Goal: Answer question/provide support: Share knowledge or assist other users

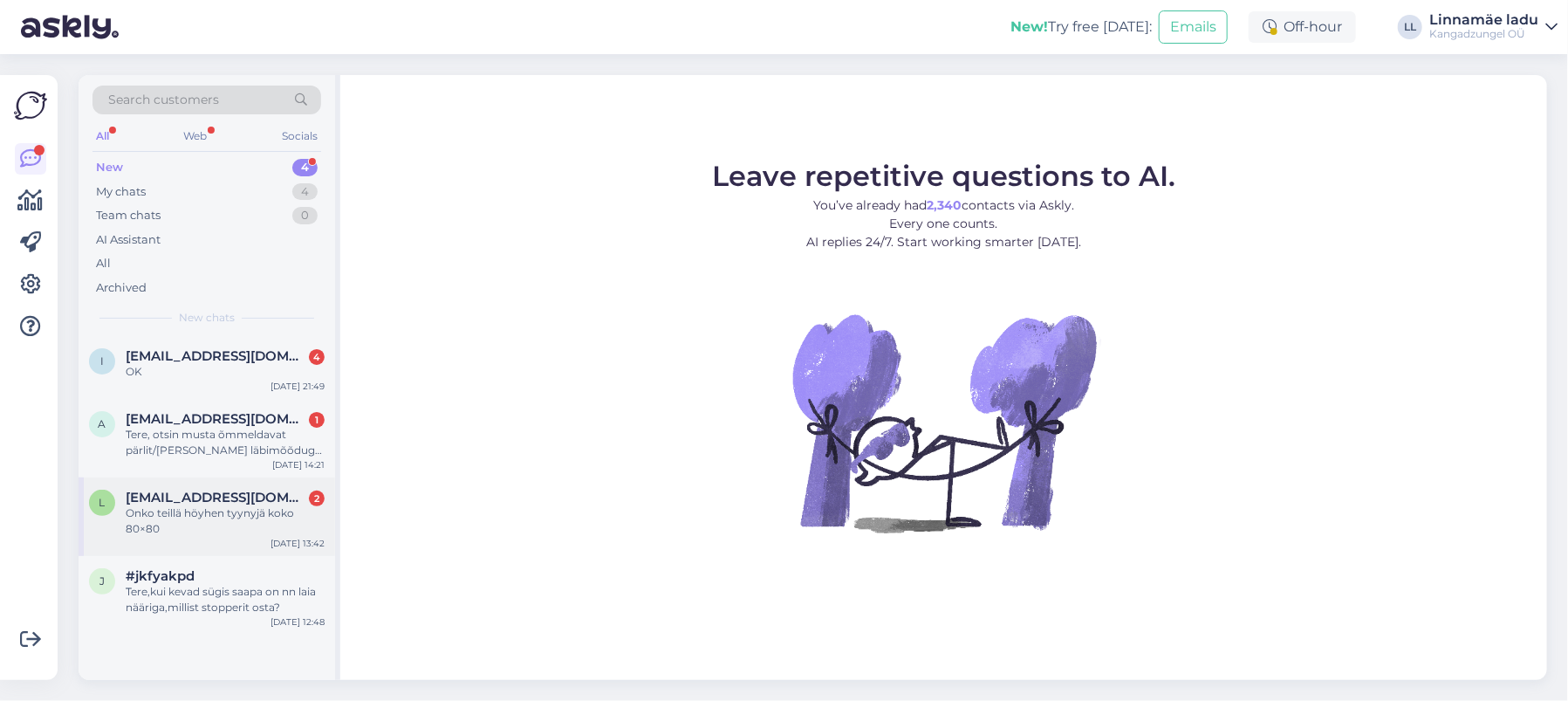
click at [215, 520] on div "Onko teillä höyhen tyynyjä koko 80×80" at bounding box center [225, 521] width 199 height 31
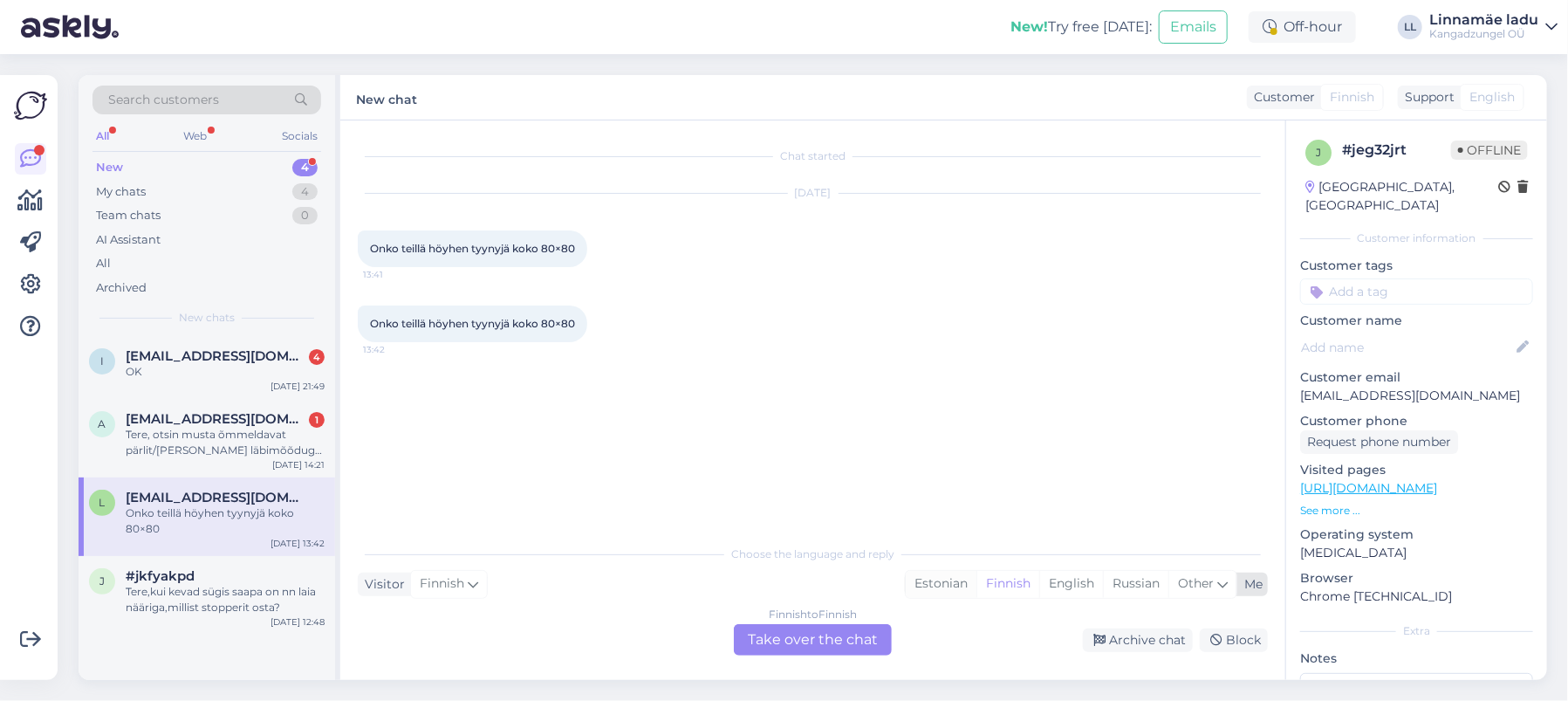
click at [938, 580] on div "Estonian" at bounding box center [941, 584] width 71 height 26
click at [787, 638] on div "Finnish to Estonian Take over the chat" at bounding box center [812, 640] width 158 height 31
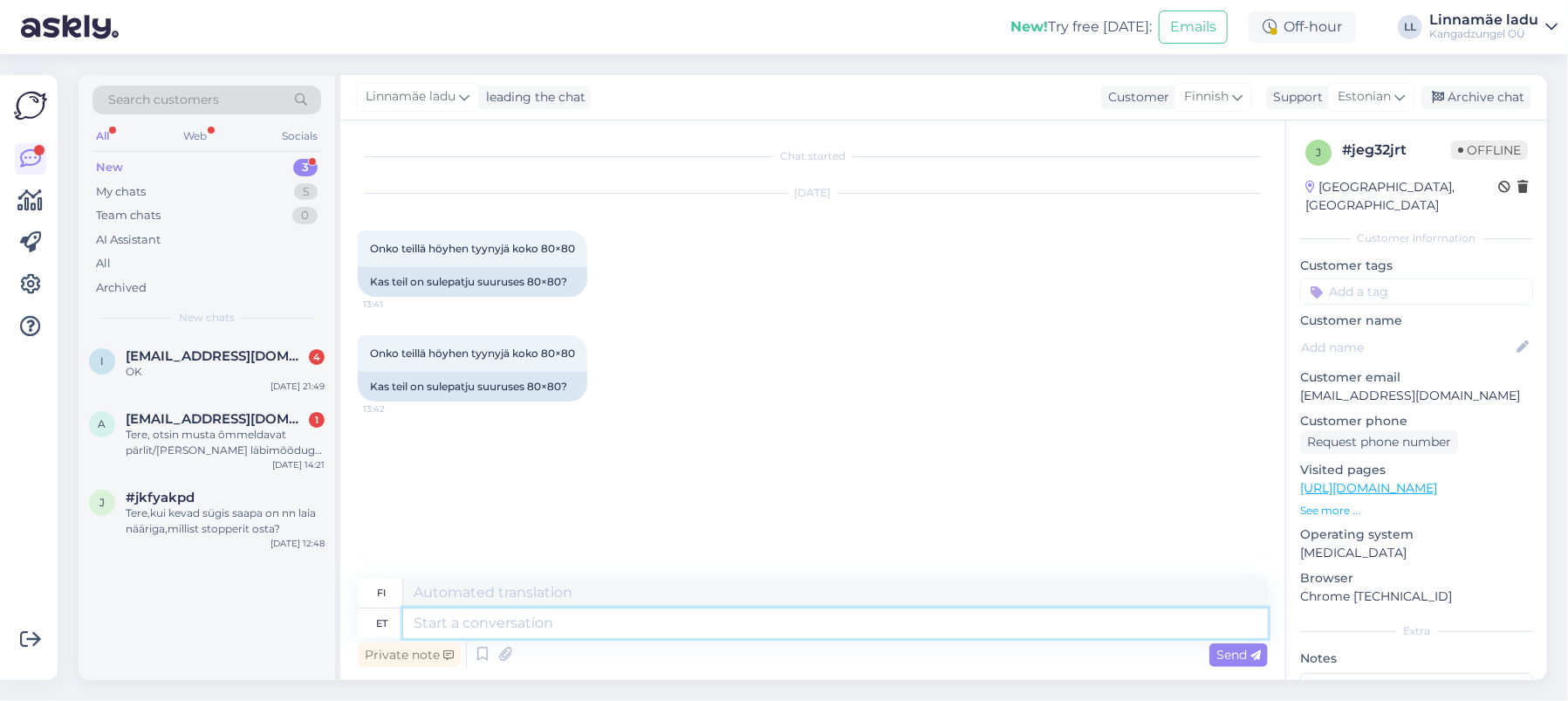
click at [570, 617] on textarea at bounding box center [836, 623] width 865 height 29
type textarea "Tere."
type textarea "Hei"
type textarea "Tere."
type textarea "Hei."
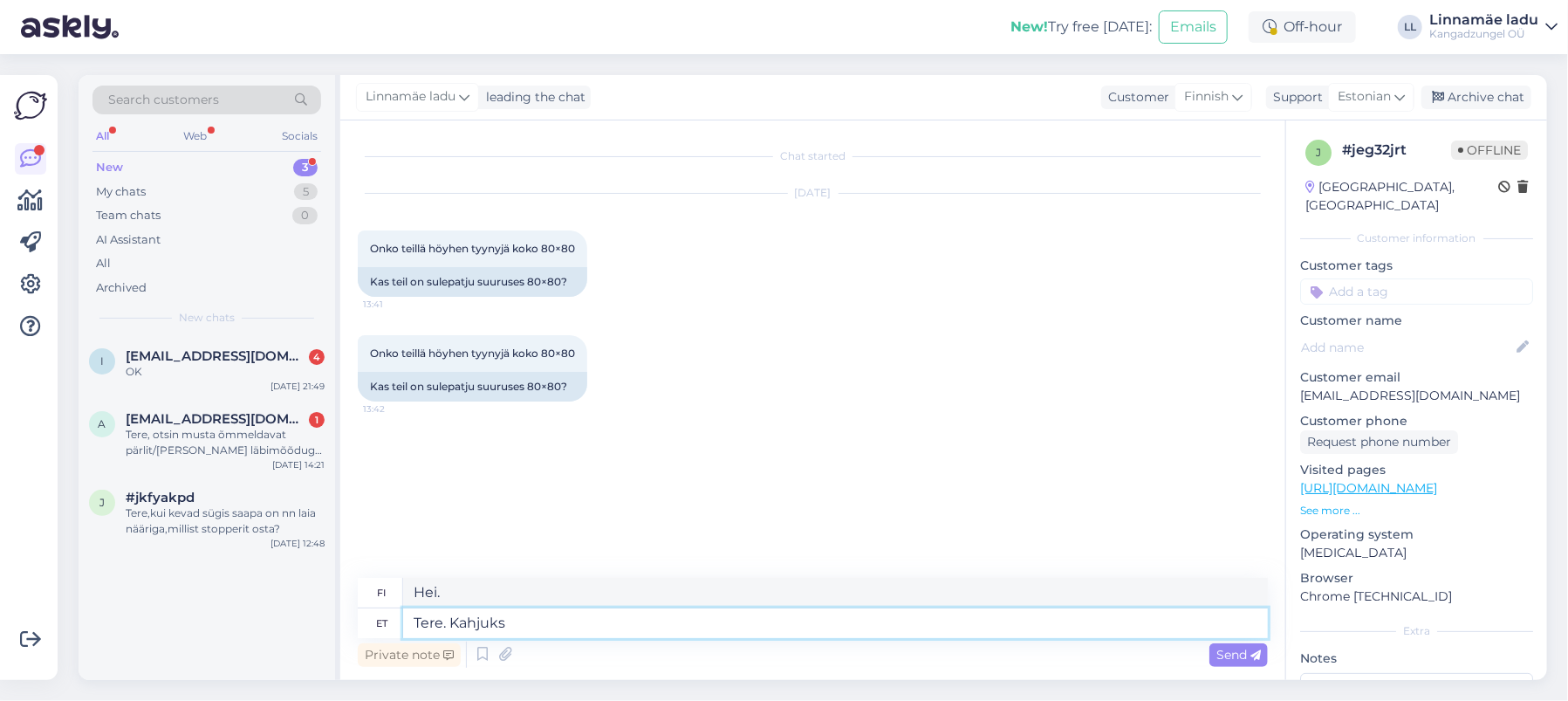
type textarea "Tere. Kahjuks"
type textarea "Hei. Valitettavasti"
type textarea "Tere. Kahjuks ei ol"
type textarea "Hei. Valitettavasti ei."
type textarea "Tere. Kahjuks ei ole. Parimate s"
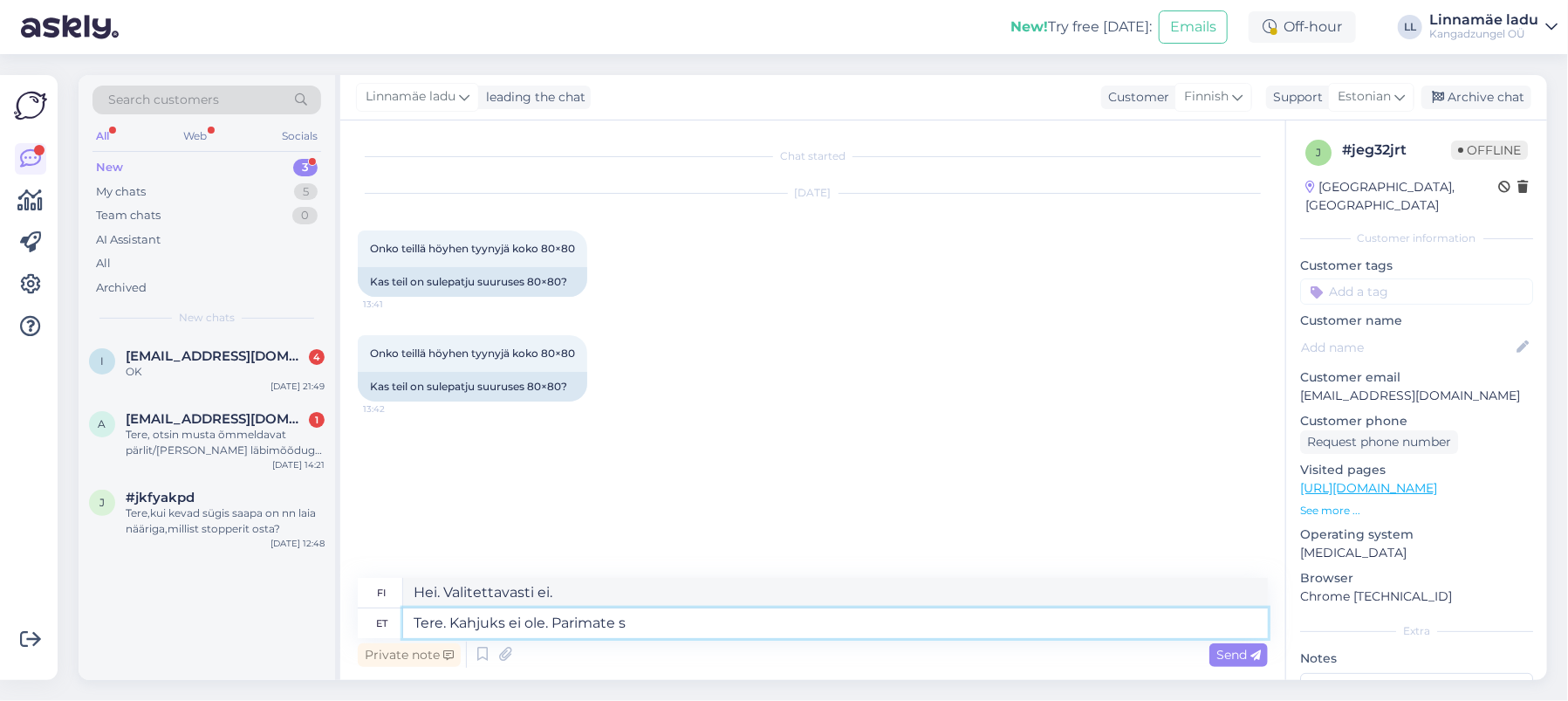
type textarea "Hei. Valitettavasti ei. Ystävällisin terveisin"
type textarea "Tere. Kahjuks ei ole. Parimate soovidega Kadiriin"
type textarea "Hei. Valitettavasti ei. Terveisin Kadiriin"
type textarea "Tere. Kahjuks ei ole. Parimate soovidega Kadiriin Aare"
type textarea "Hei. Valitettavasti ei. Terveisin, Kadiriin Aare"
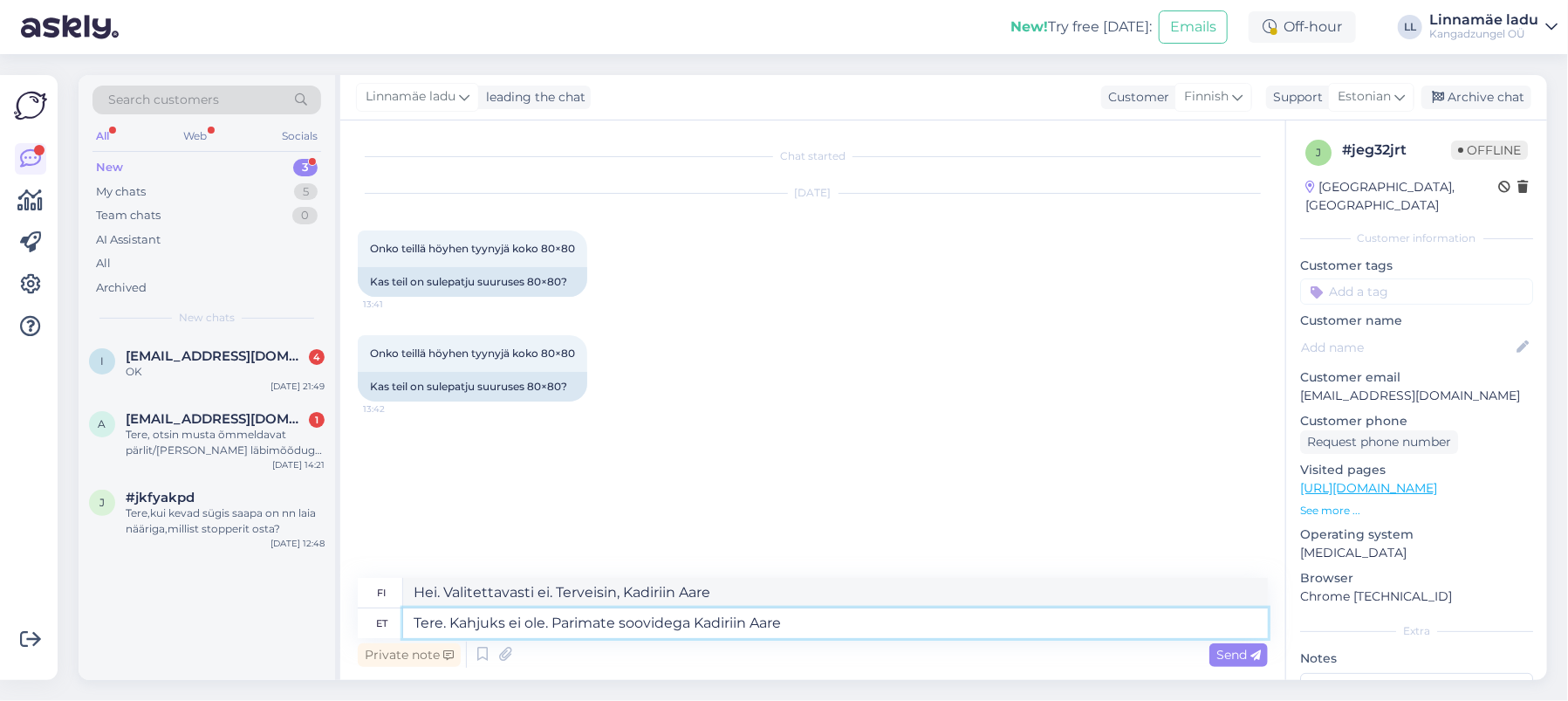
click at [551, 626] on textarea "Tere. Kahjuks ei ole. Parimate soovidega Kadiriin Aare" at bounding box center [836, 623] width 865 height 29
type textarea "Tere. Kahjuks ei ole. Aga meil on täidet pakkuda. Parimate soovidega Kadiriin A…"
type textarea "Hei. Valitettavasti ei. Mutta meillä on tarjottavana täytteitä. Parhain terveis…"
paste textarea "[URL][DOMAIN_NAME]"
type textarea "Tere. Kahjuks ei ole. Aga meil on täidet pakkuda. [URL][DOMAIN_NAME] soovidega …"
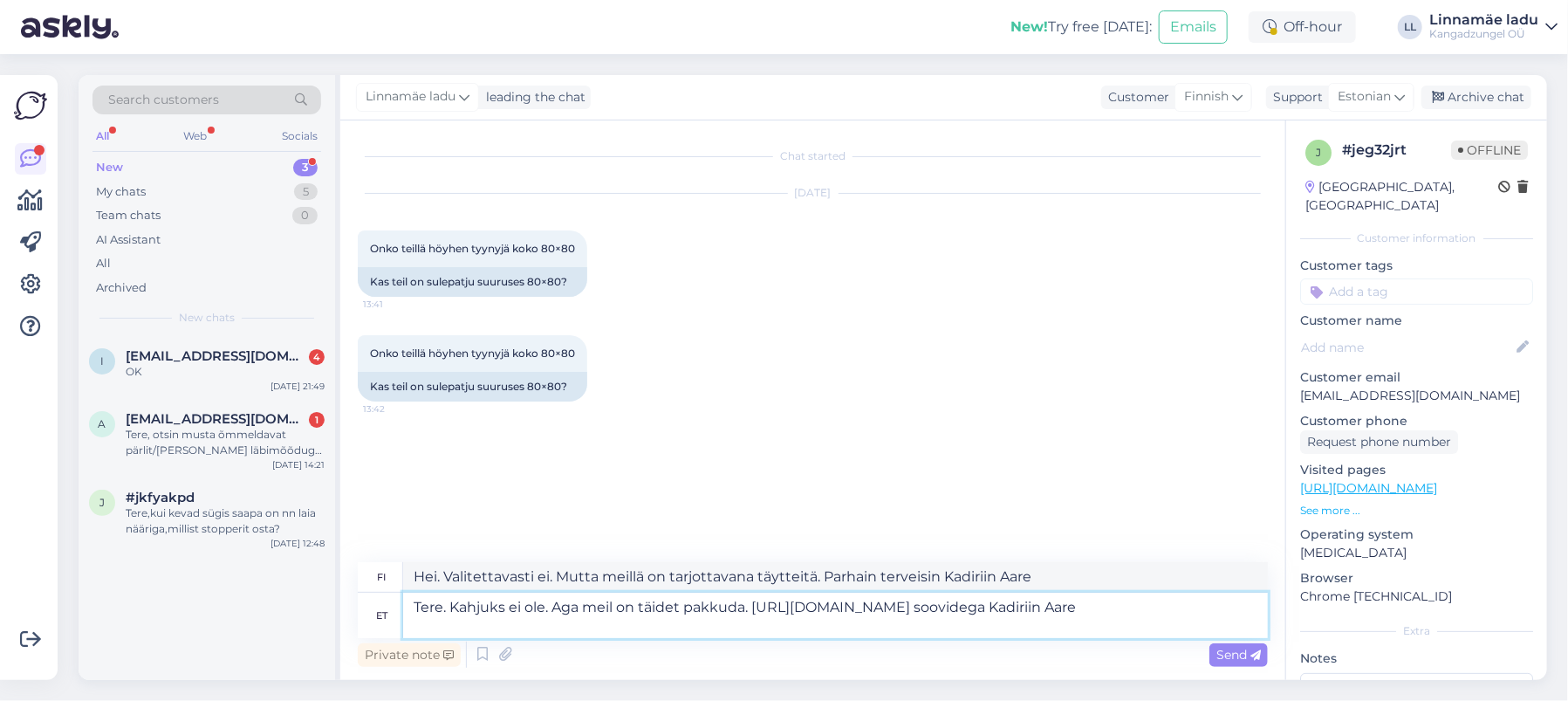
type textarea "Hei. Valitettavasti ei. Mutta meillä on täytteitä tarjolla. [URL][DOMAIN_NAME] …"
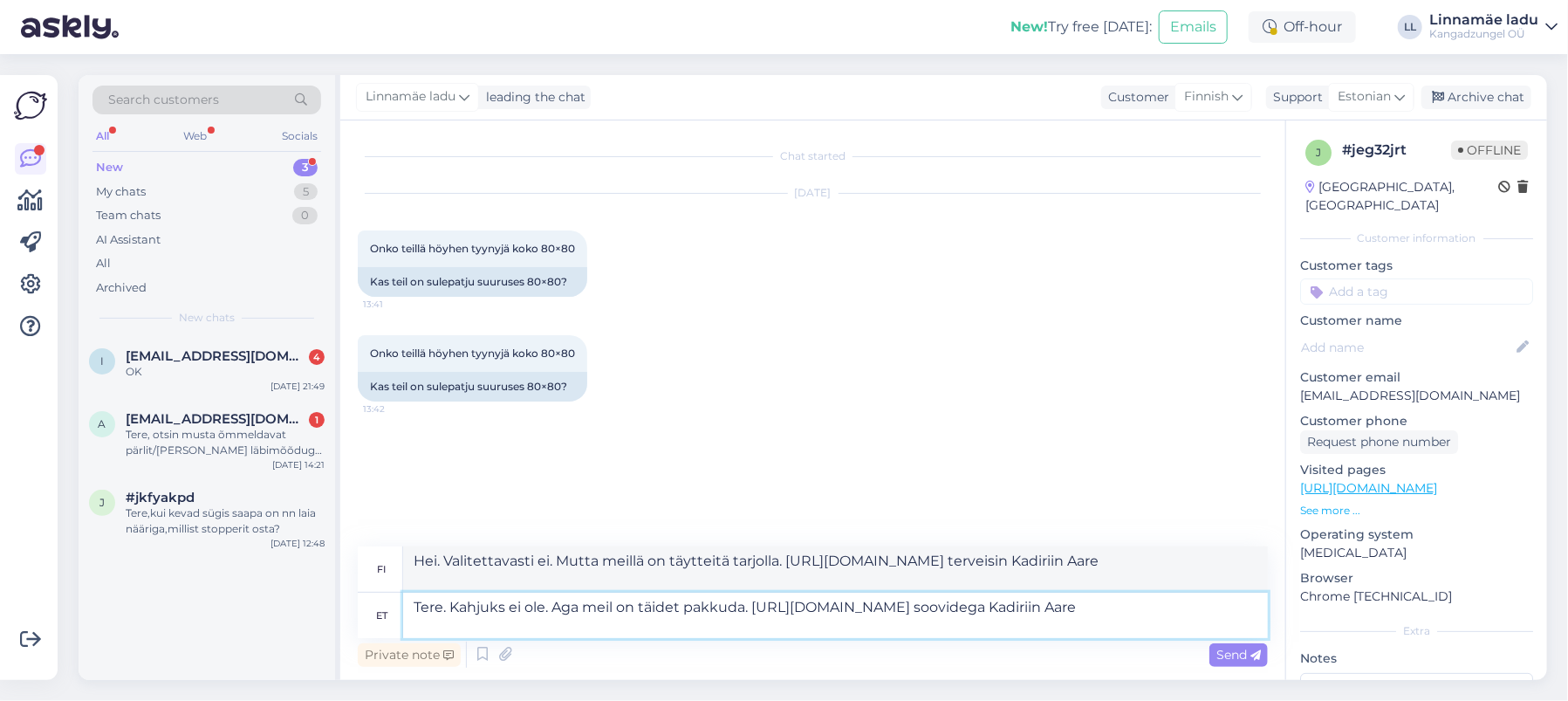
type textarea "Tere. Kahjuks ei ole. Aga meil on täidet pakkuda. [URL][DOMAIN_NAME] Parimate s…"
type textarea "Hei. Valitettavasti ei. Mutta meillä on täytettä tarjottavana. [URL][DOMAIN_NAM…"
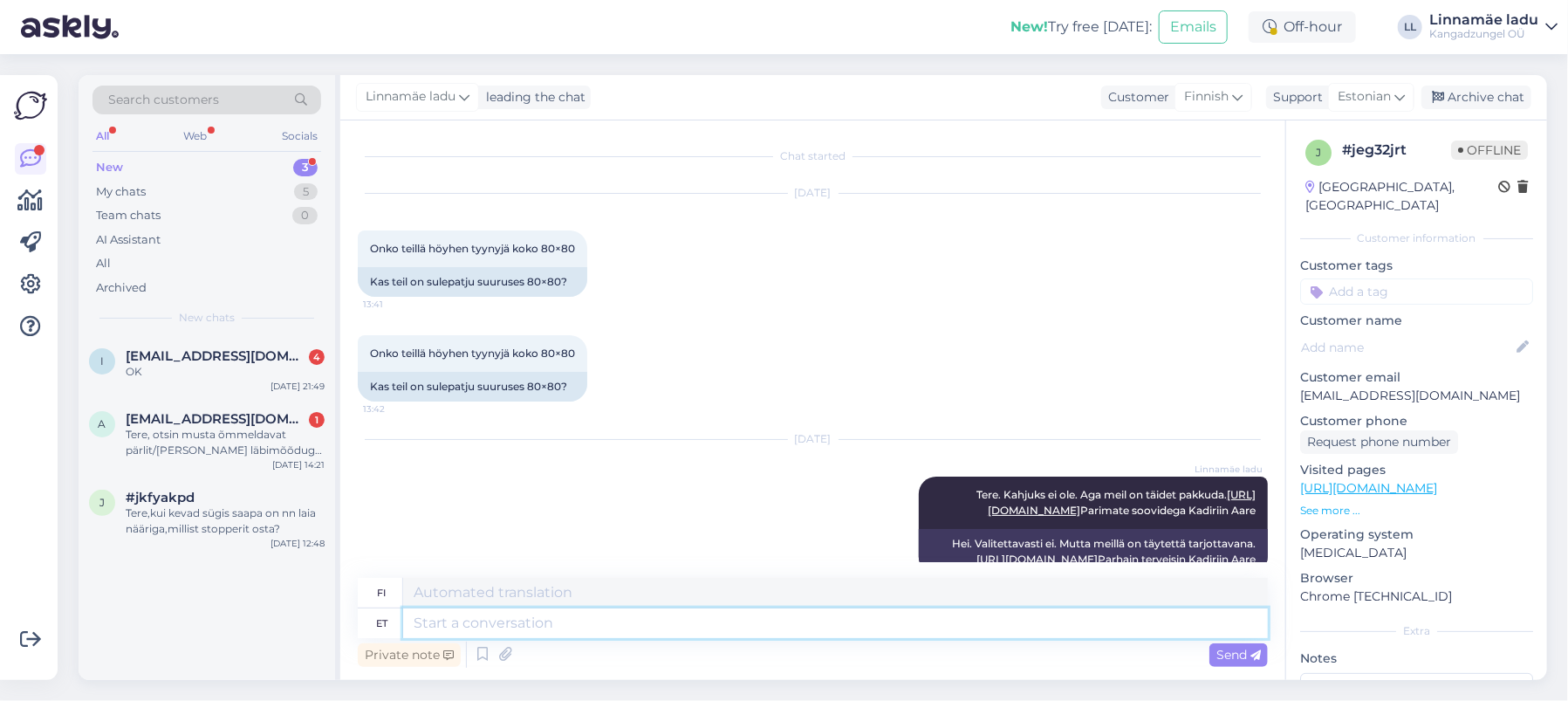
scroll to position [94, 0]
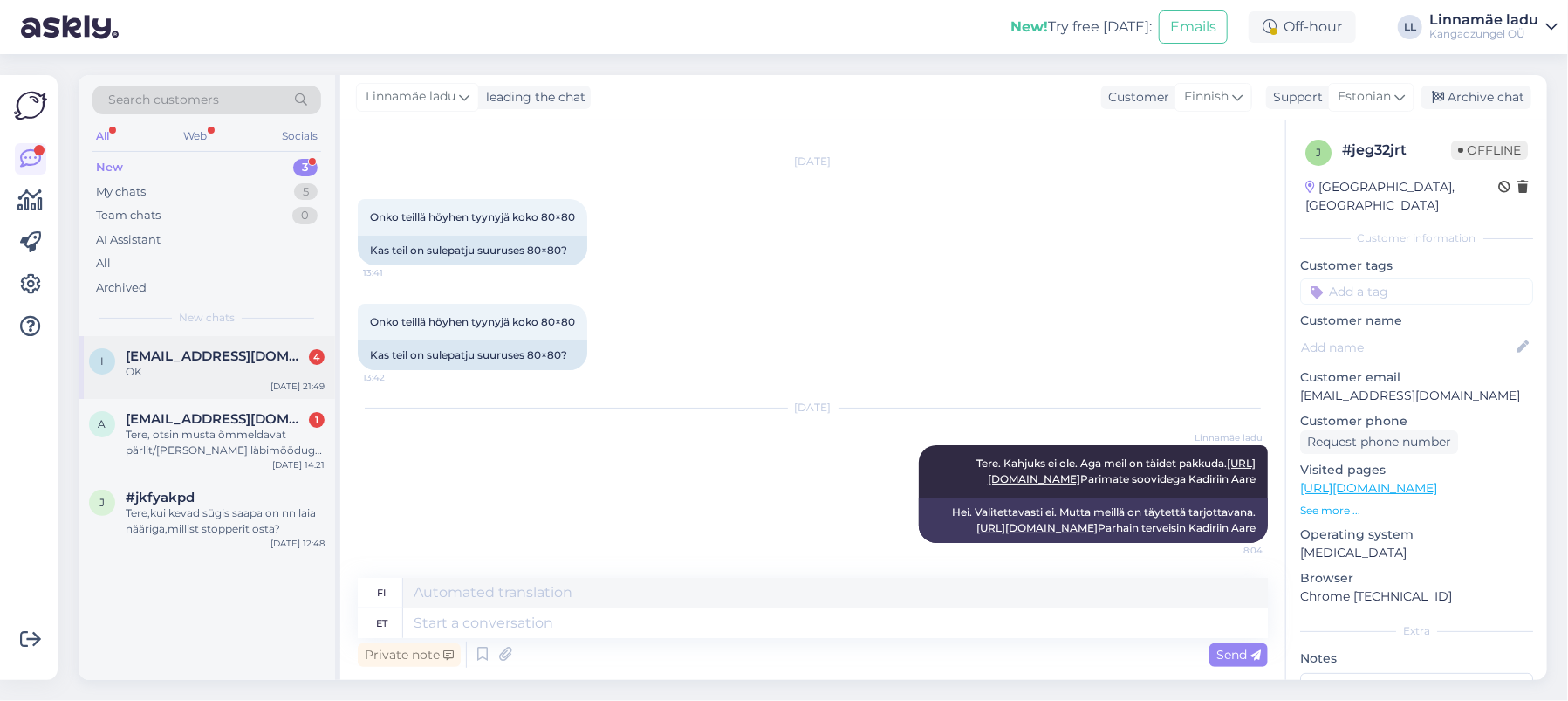
click at [177, 364] on div "OK" at bounding box center [225, 371] width 199 height 16
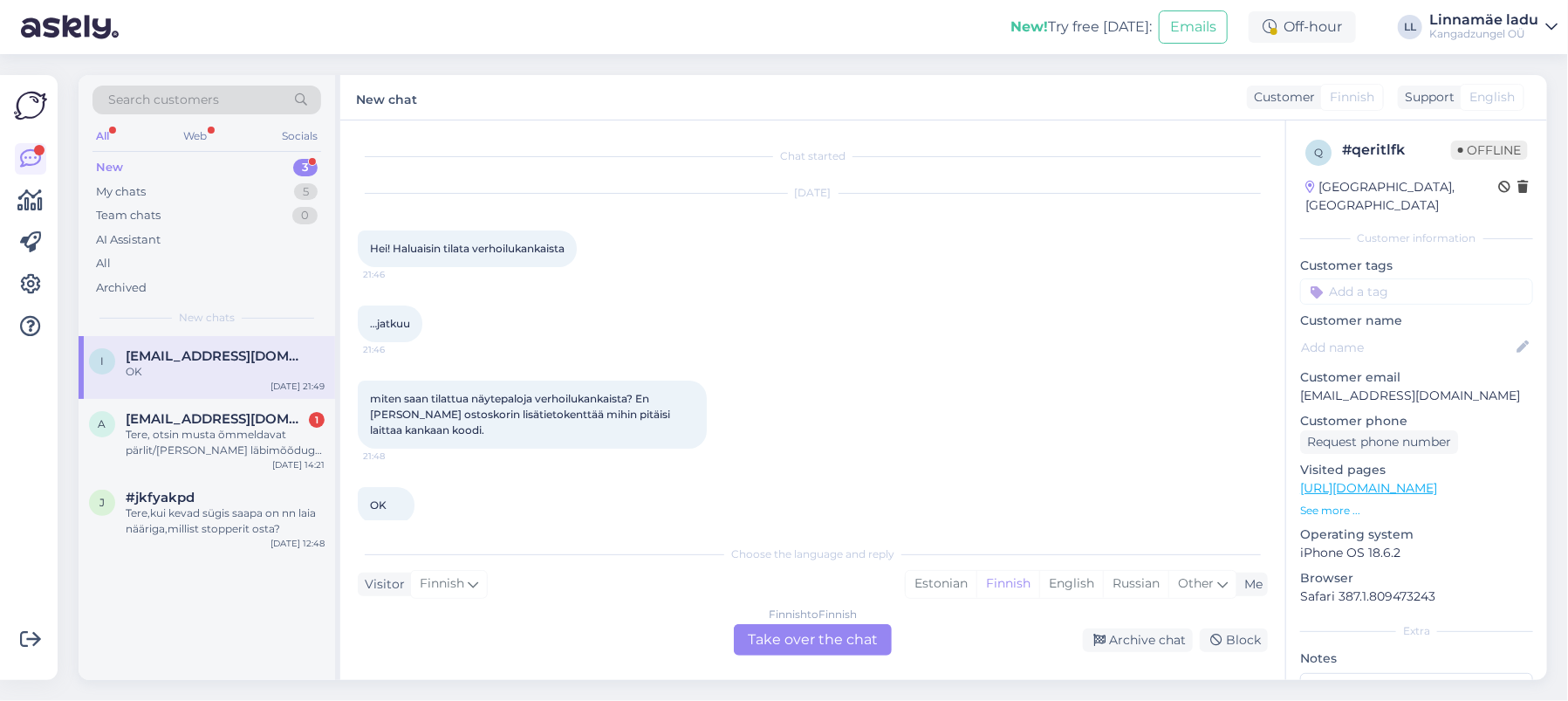
scroll to position [23, 0]
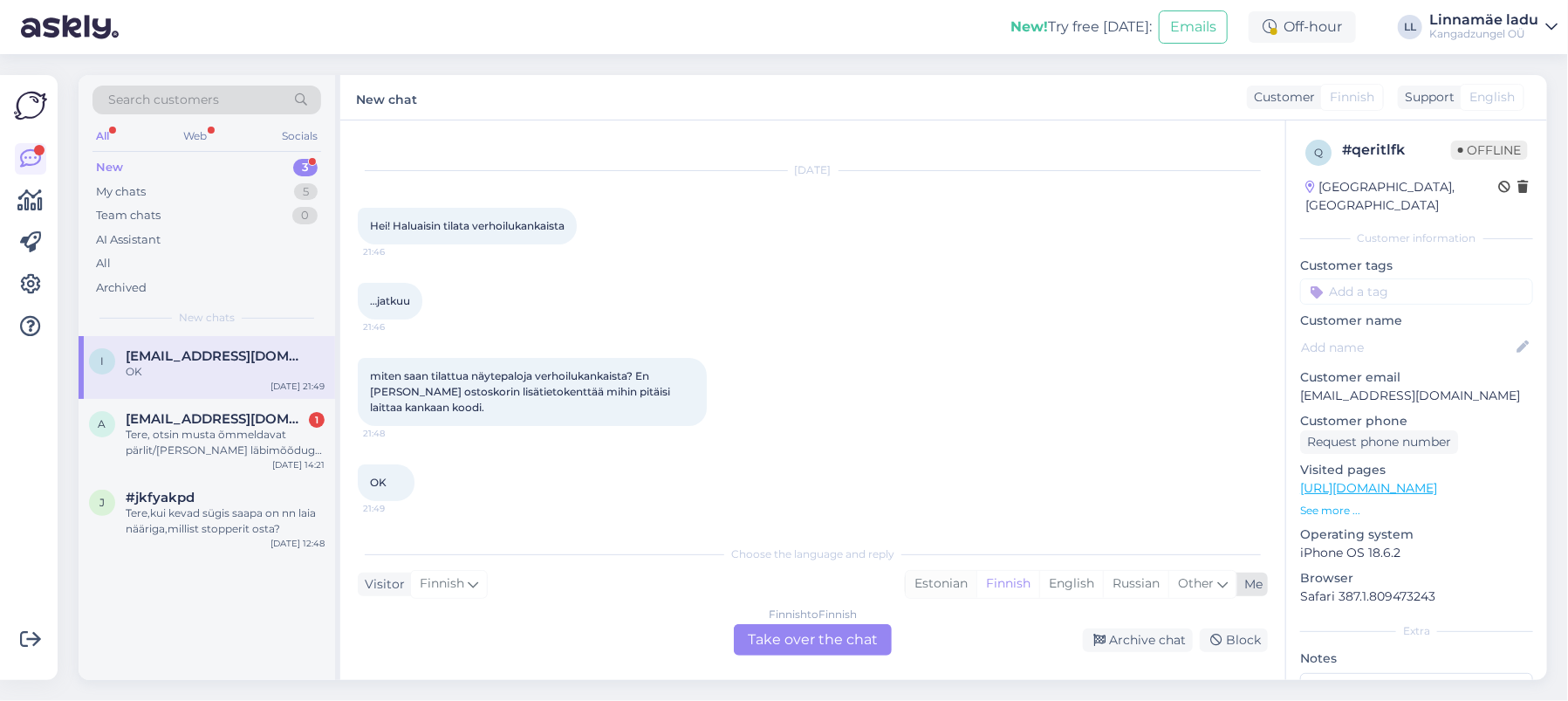
click at [929, 586] on div "Estonian" at bounding box center [941, 584] width 71 height 26
click at [835, 636] on div "Finnish to Estonian Take over the chat" at bounding box center [812, 640] width 158 height 31
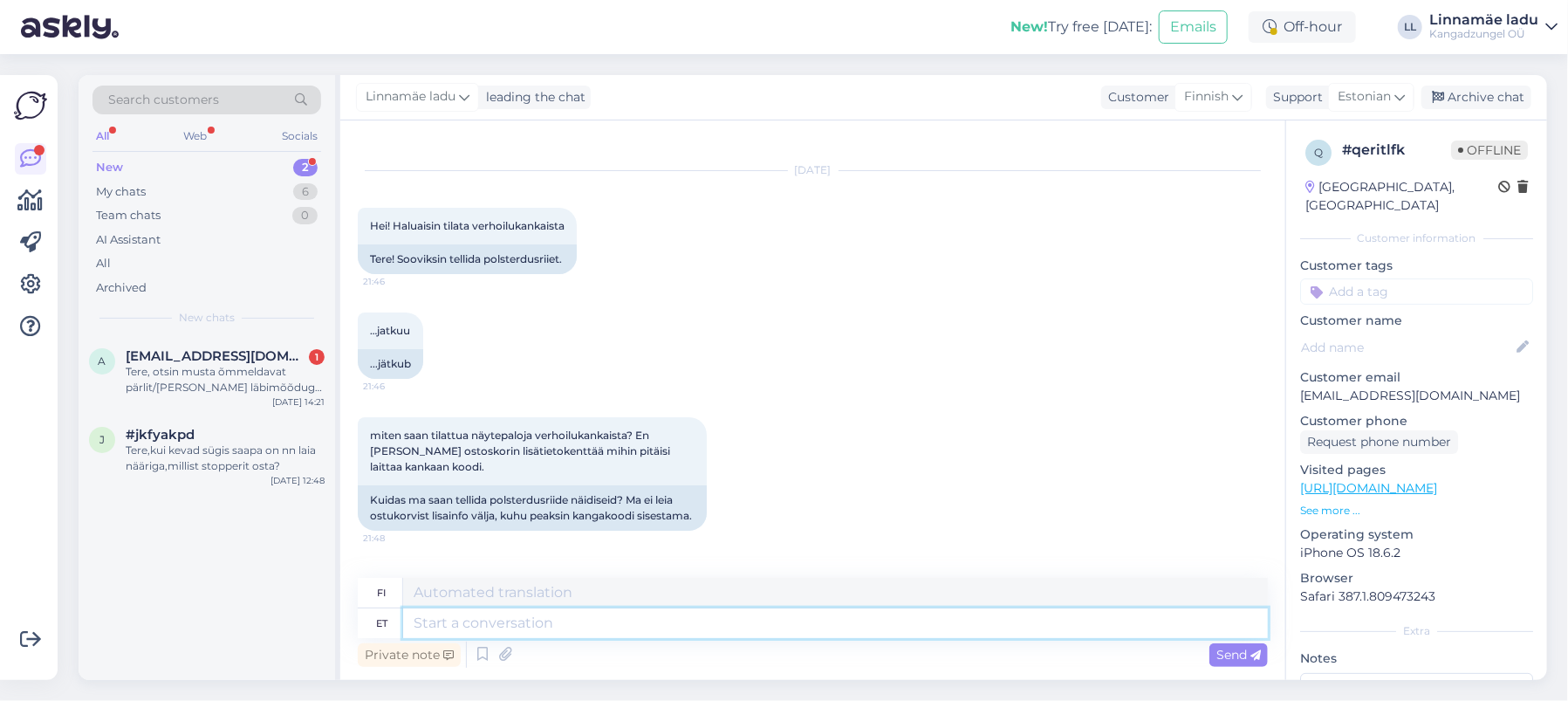
click at [579, 630] on textarea at bounding box center [836, 623] width 865 height 29
type textarea "Tere."
type textarea "Hei."
type textarea "Tere. [PERSON_NAME]"
type textarea "Hei. [PERSON_NAME]"
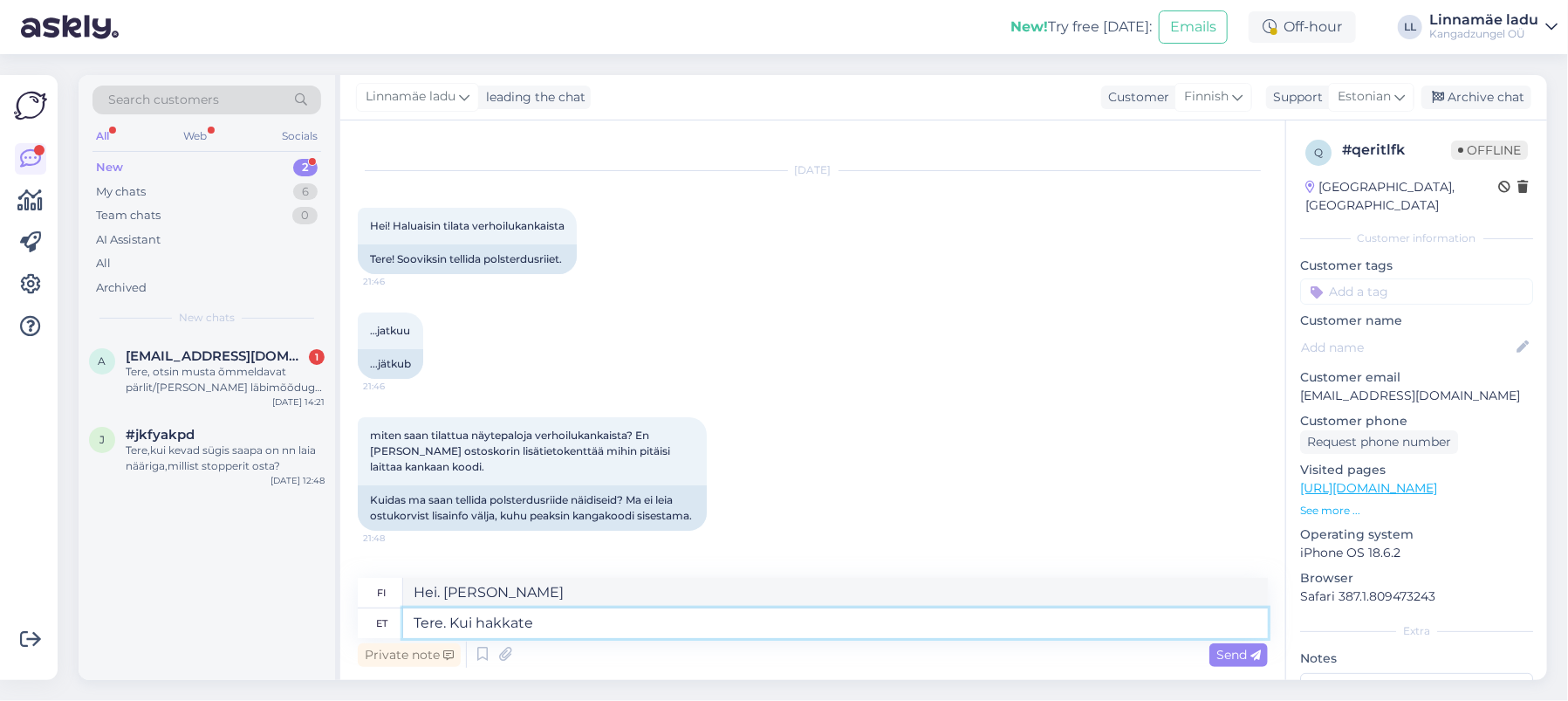
type textarea "Tere. Kui hakkate"
type textarea "Hei. Kun aloitat"
type textarea "Tere. Kui hakkate ostu v"
type textarea "Hei. Kun aloitat ostokset"
type textarea "Tere. Kui hakkate ostu vormistam s"
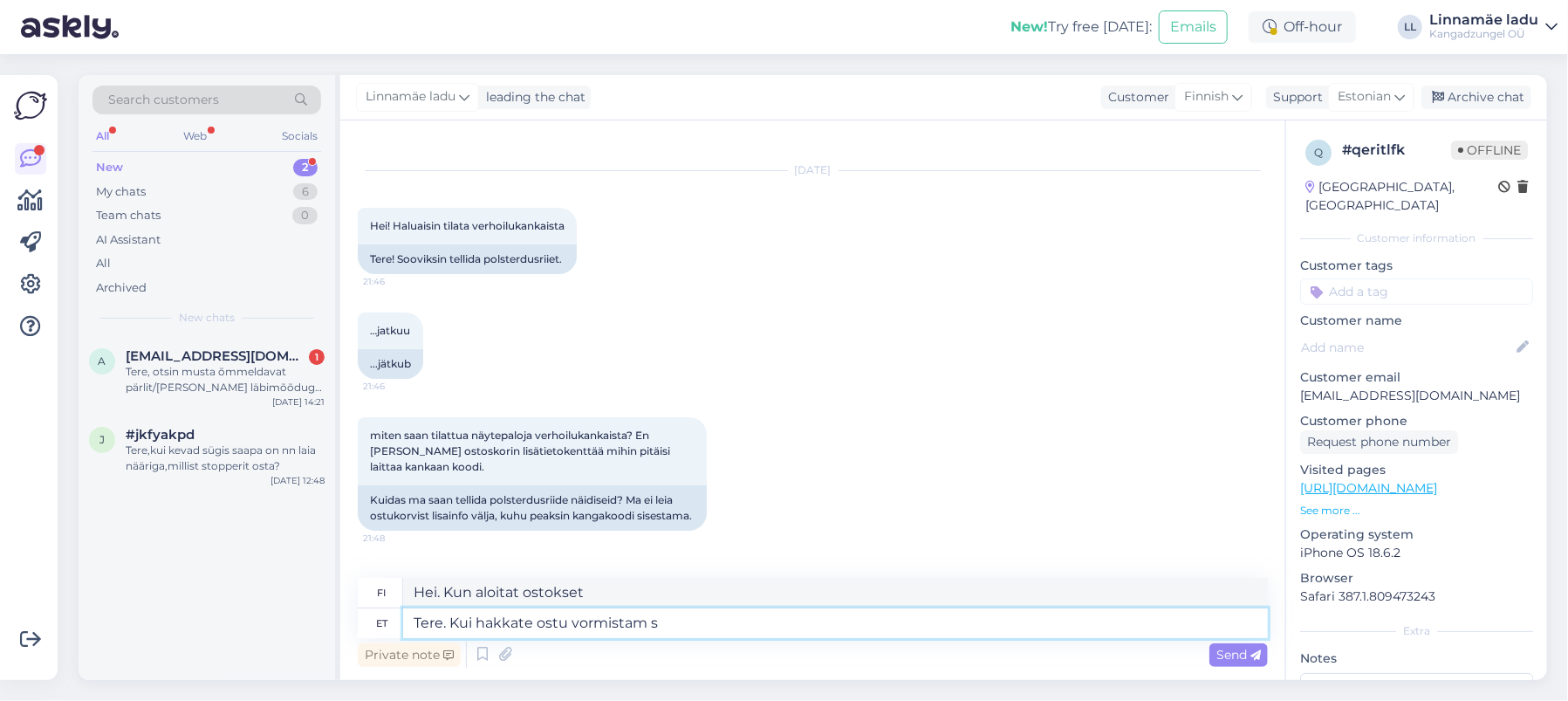
type textarea "Hei. Kun alat viimeistellä ostostasi"
type textarea "Tere. Kui hakkate ostu vormistam siis"
type textarea "Hei. Kun alat viimeistellä ostostasi,"
type textarea "Tere. Kui hakkate ostu vormistam"
type textarea "Hei. Kun alat viimeistellä ostostasi"
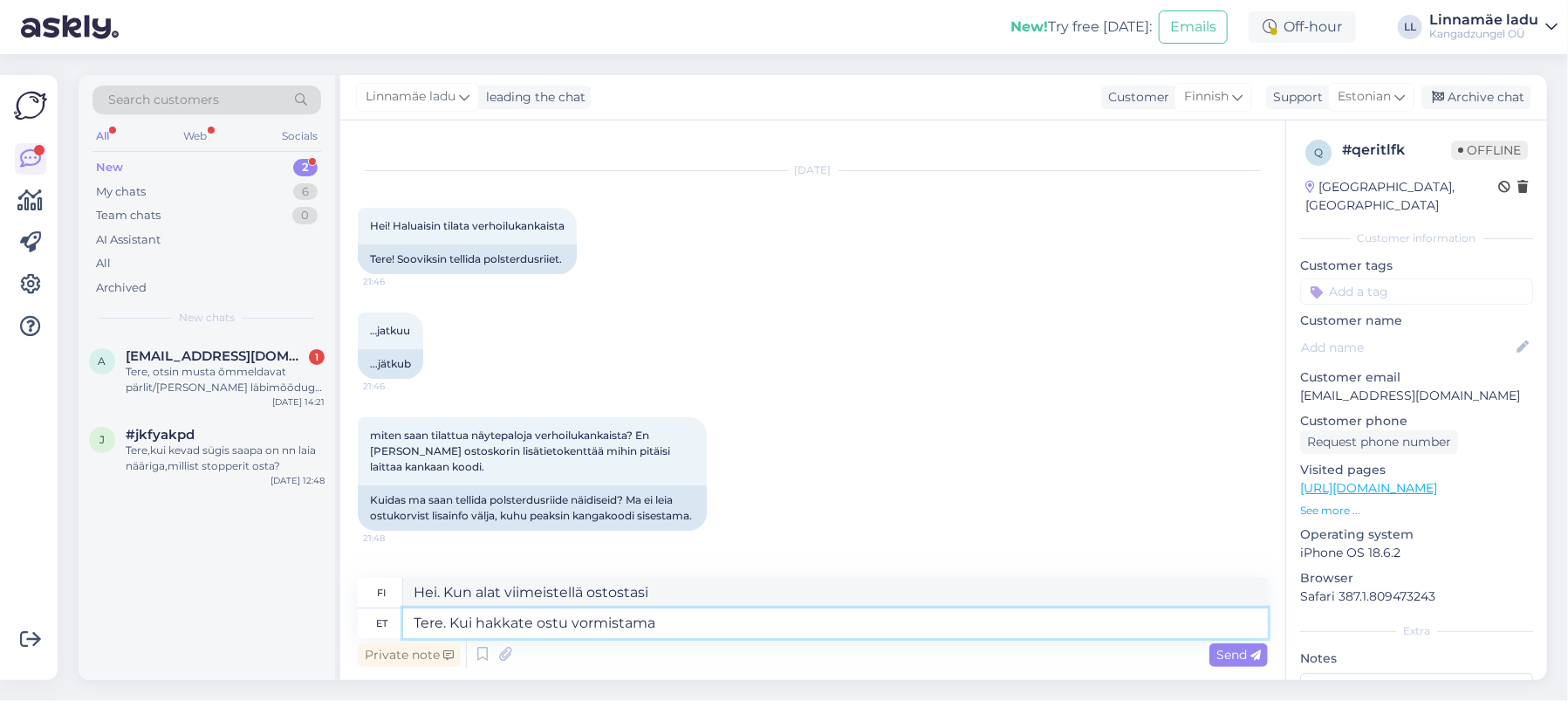
type textarea "Tere. Kui hakkate ostu vormistama"
type textarea "Hei. Kun alat viimeistellä ostosta"
type textarea "Tere. Kui hakkate ostu vormistama siis l"
type textarea "Hei. Kun alat viimeistellä ostosta,"
type textarea "Tere. Kui hakkate ostu vormistama siis lisainfosse s"
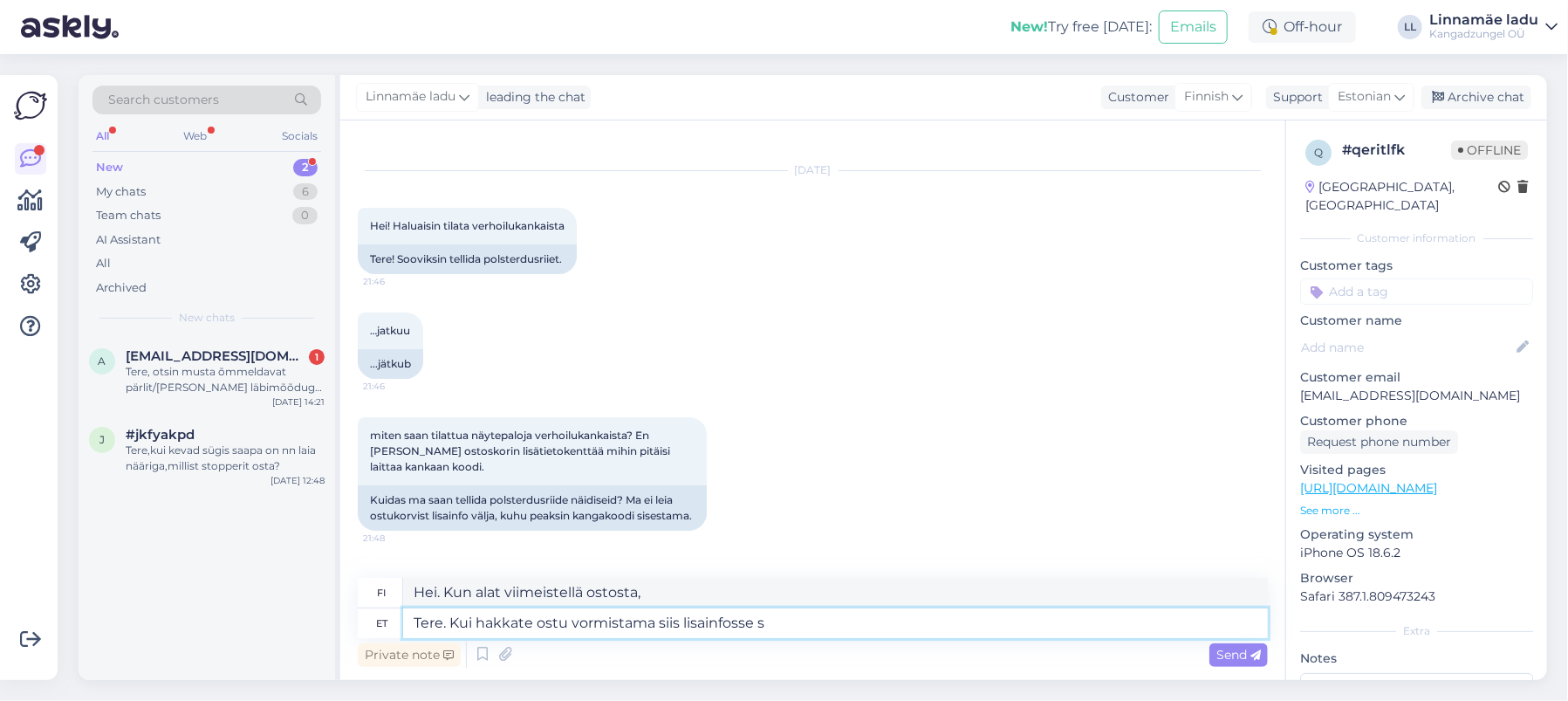
type textarea "Hei. Kun alat viimeistellä ostostasi, napsauta lisätietoja"
type textarea "Tere. Kui hakkate ostu vormistama siis lisainfosse saate t"
type textarea "Hei. Kun alat viimeistellä ostosta, saat lisätietoja."
type textarea "Tere. Kui hakkate ostu vormistama siis lisainfosse saate tootekoodid l"
type textarea "Hei. Kun aloitat ostoksen, saat tuotekoodit lisätiedoissa."
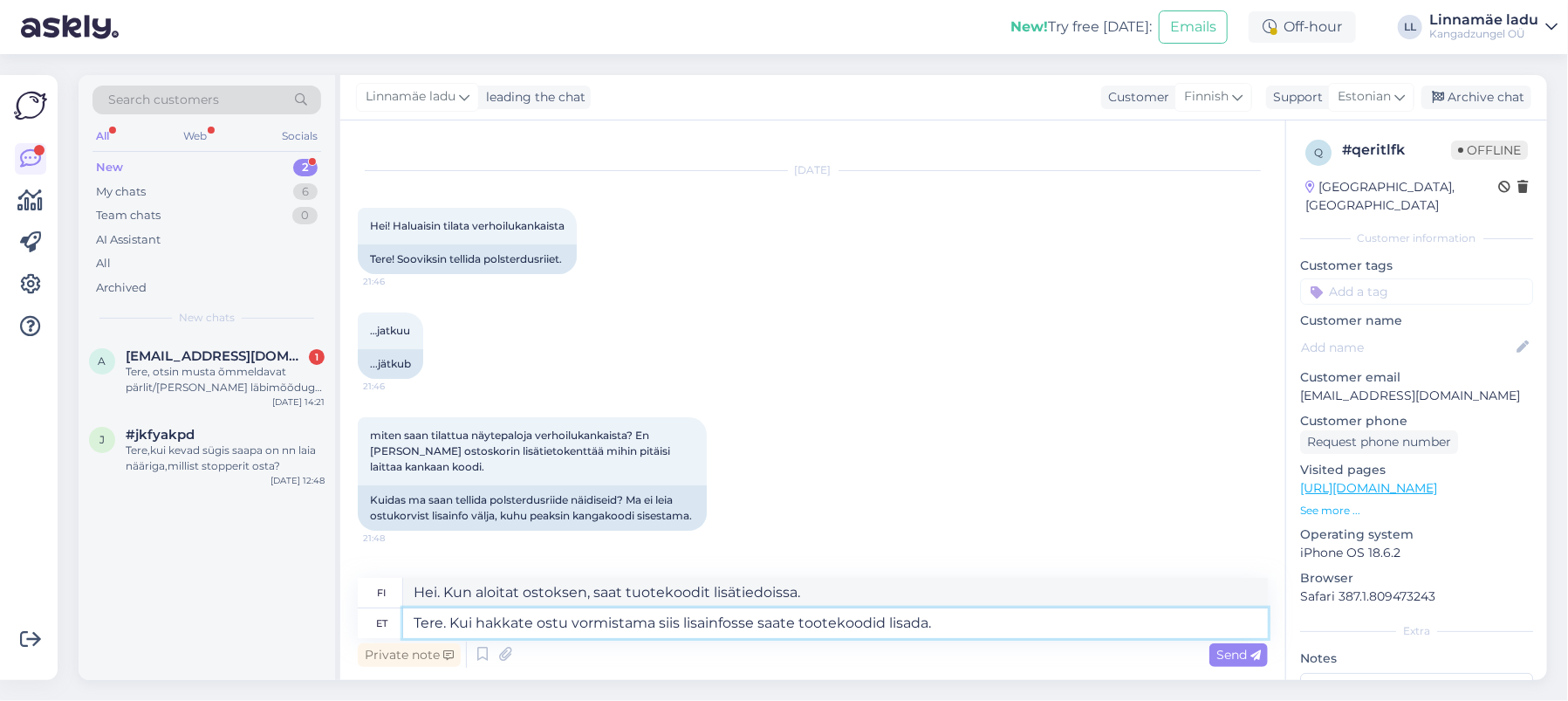
type textarea "Tere. Kui hakkate ostu vormistama siis lisainfosse saate tootekoodid lisada."
type textarea "Hei. Kun alat viimeistellä ostostasi, [PERSON_NAME] lisätä tuotekoodeja lisätie…"
type textarea "Tere. Kui hakkate ostu vormistama siis lisainfosse saate tootekoodid lisada. Ko…"
type textarea "Hei. Kun aloitat ostoksen tekemisen, [PERSON_NAME] lisätä tuotekoodeja lisätiet…"
type textarea "Tere. Kui hakkate ostu vormistama siis lisainfosse saate tootekoodid lisada. Ko…"
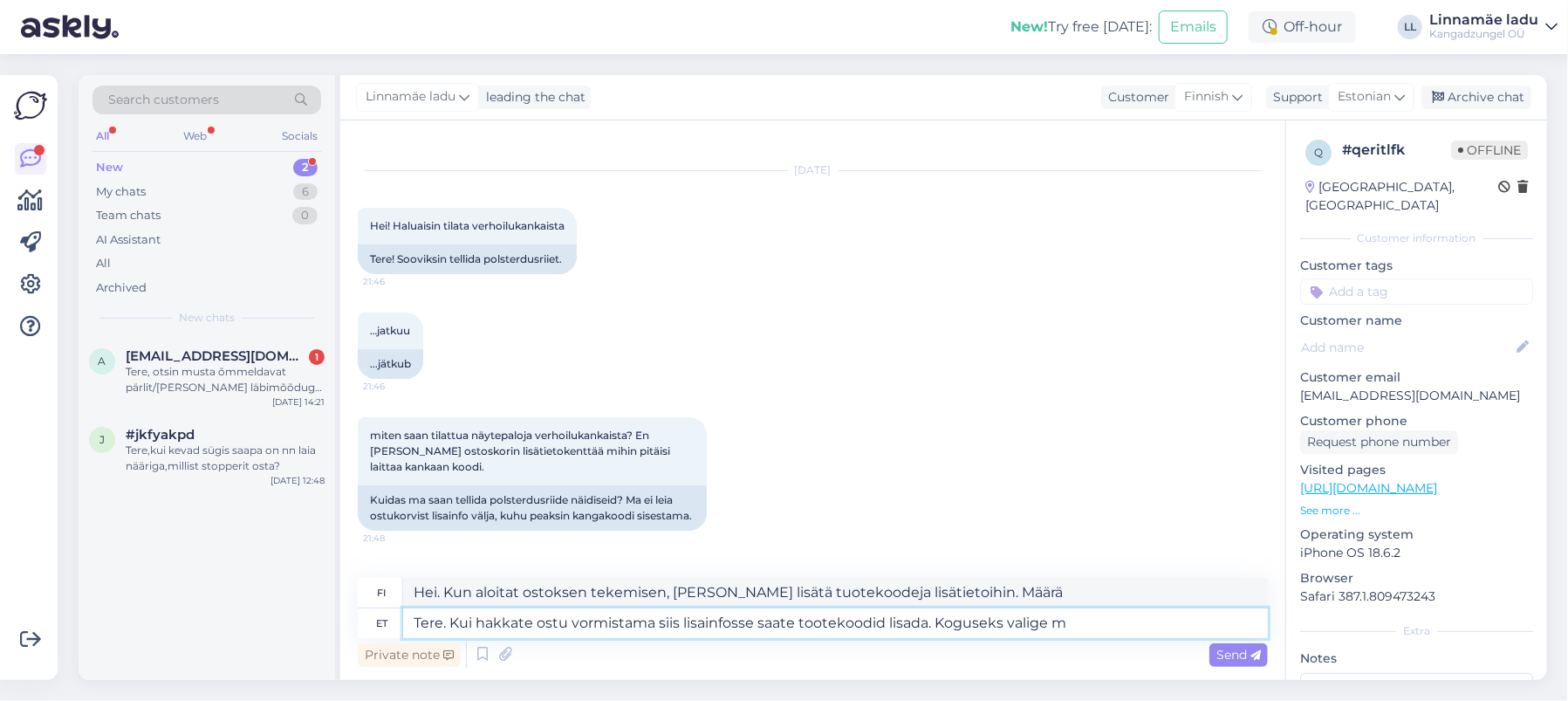
type textarea "Hei. Kun alat viimeistellä ostostasi, [PERSON_NAME] lisätä tuotekoodeja lisätie…"
type textarea "Tere. Kui hakkate ostu vormistama siis lisainfosse saate tootekoodid lisada. Ko…"
type textarea "Hei. Kun aloitat ostoksen tekemisen, [PERSON_NAME] lisätä tuotekoodeja lisätied…"
type textarea "Tere. Kui hakkate ostu vormistama siis lisainfosse saate tootekoodid lisada. Ko…"
type textarea "Hei. Kun alat viimeistellä ostosta, [PERSON_NAME] lisätä tuotekoodit lisätietoi…"
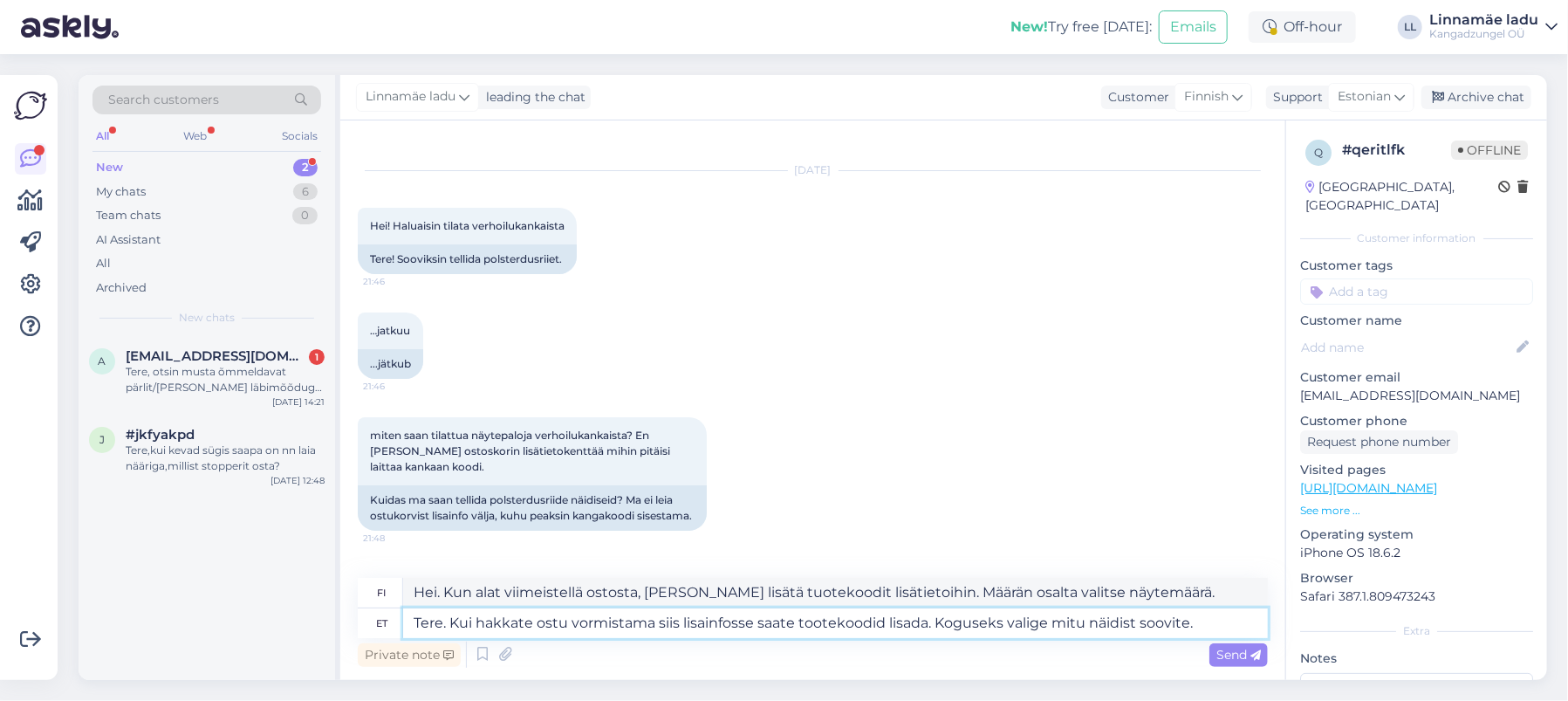
type textarea "Tere. Kui hakkate ostu vormistama siis lisainfosse saate tootekoodid lisada. Ko…"
type textarea "Hei. Kun alat viimeistellä ostostasi, [PERSON_NAME] lisätä tuotekoodit lisätiet…"
paste textarea "[URL][DOMAIN_NAME]"
type textarea "Tere. Kui hakkate ostu vormistama siis lisainfosse saate tootekoodid lisada. Ko…"
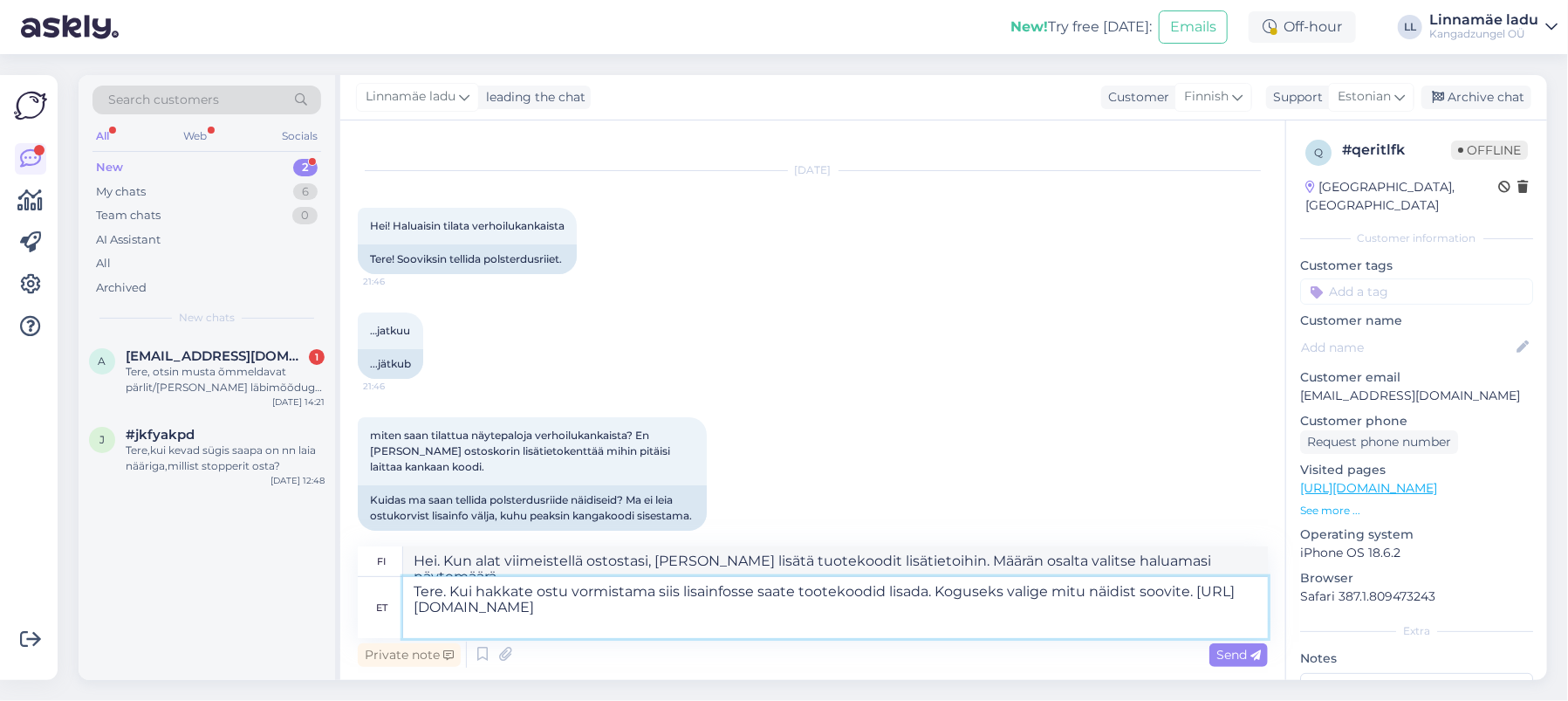
type textarea "Hei. Kun alat viimeistellä ostoa, [PERSON_NAME] lisätä tuotekoodit lisätietoihi…"
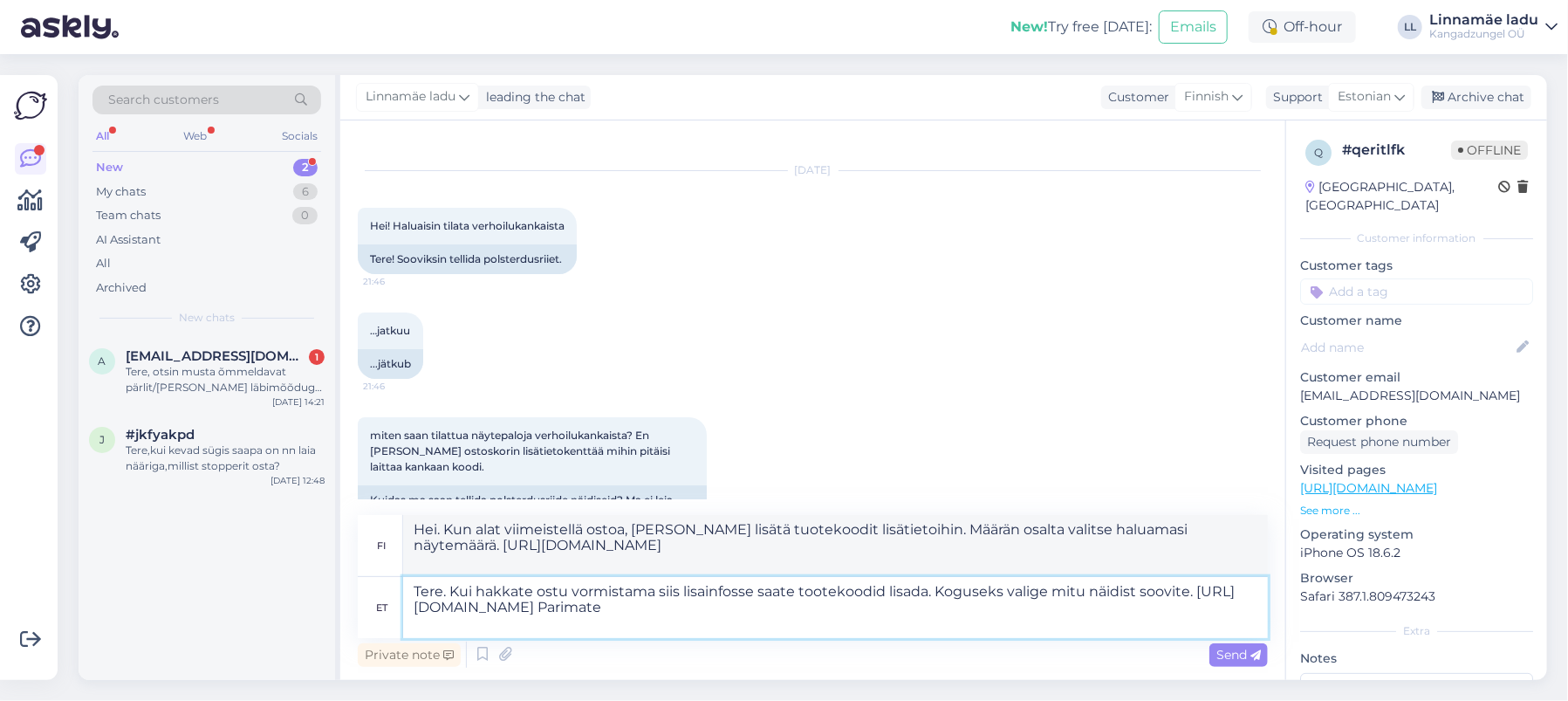
type textarea "Tere. Kui hakkate ostu vormistama siis lisainfosse saate tootekoodid lisada. Ko…"
type textarea "Hei. Kun alat viimeistellä ostosta, [PERSON_NAME] lisätä tuotekoodeja lisätiedo…"
type textarea "Tere. Kui hakkate ostu vormistama siis lisainfosse saate tootekoodid lisada. Ko…"
type textarea "Hei. Kun alat viimeistellä ostosta, [PERSON_NAME] lisätä tuotekoodit lisätietoi…"
type textarea "Tere. Kui hakkate ostu vormistama siis lisainfosse saate tootekoodid lisada. Ko…"
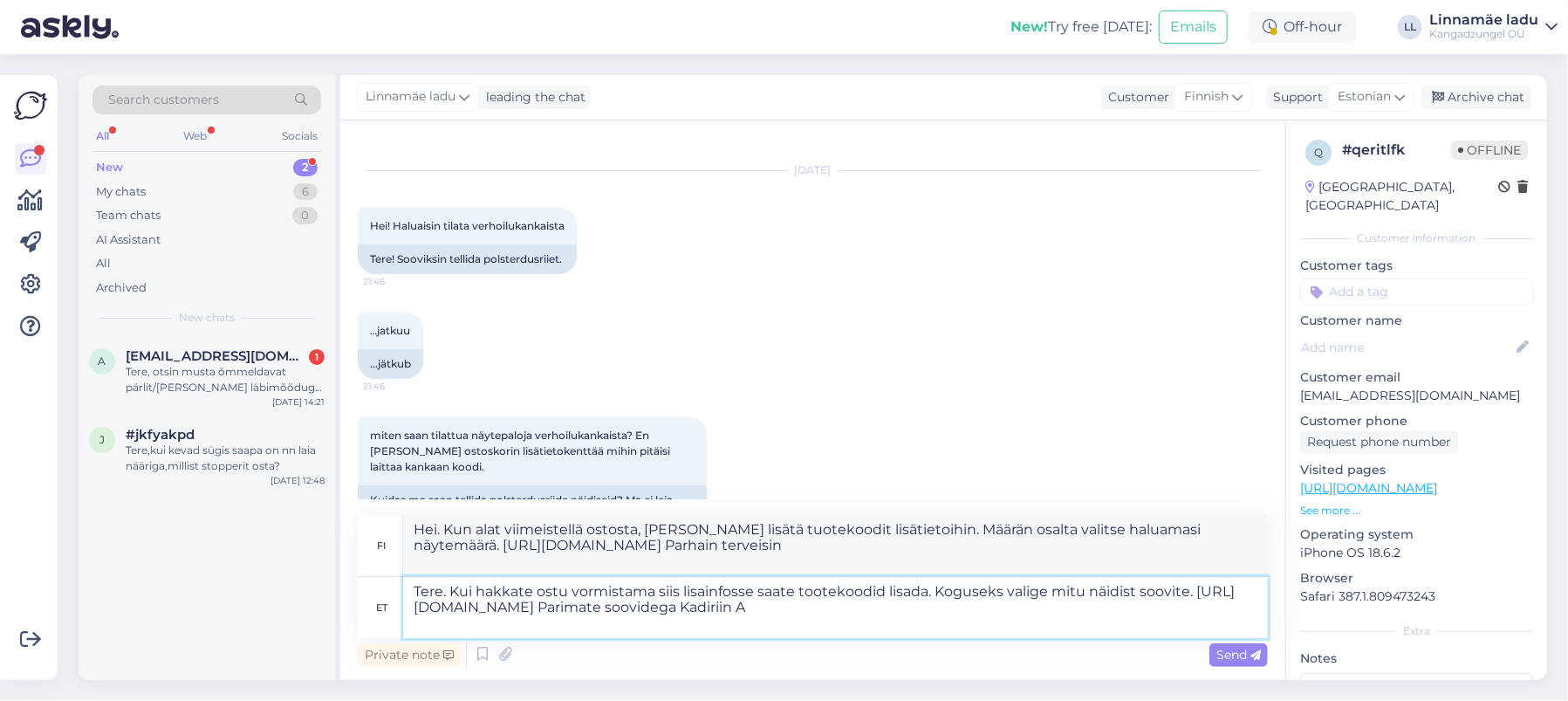
type textarea "Hei. Kun alat viimeistellä ostosta, [PERSON_NAME] lisätä tuotekoodit lisätietoi…"
type textarea "Tere. Kui hakkate ostu vormistama siis lisainfosse saate tootekoodid lisada. Ko…"
type textarea "Hei. Kun alat viimeistellä ostosta, [PERSON_NAME] lisätä tuotekoodit lisätietoi…"
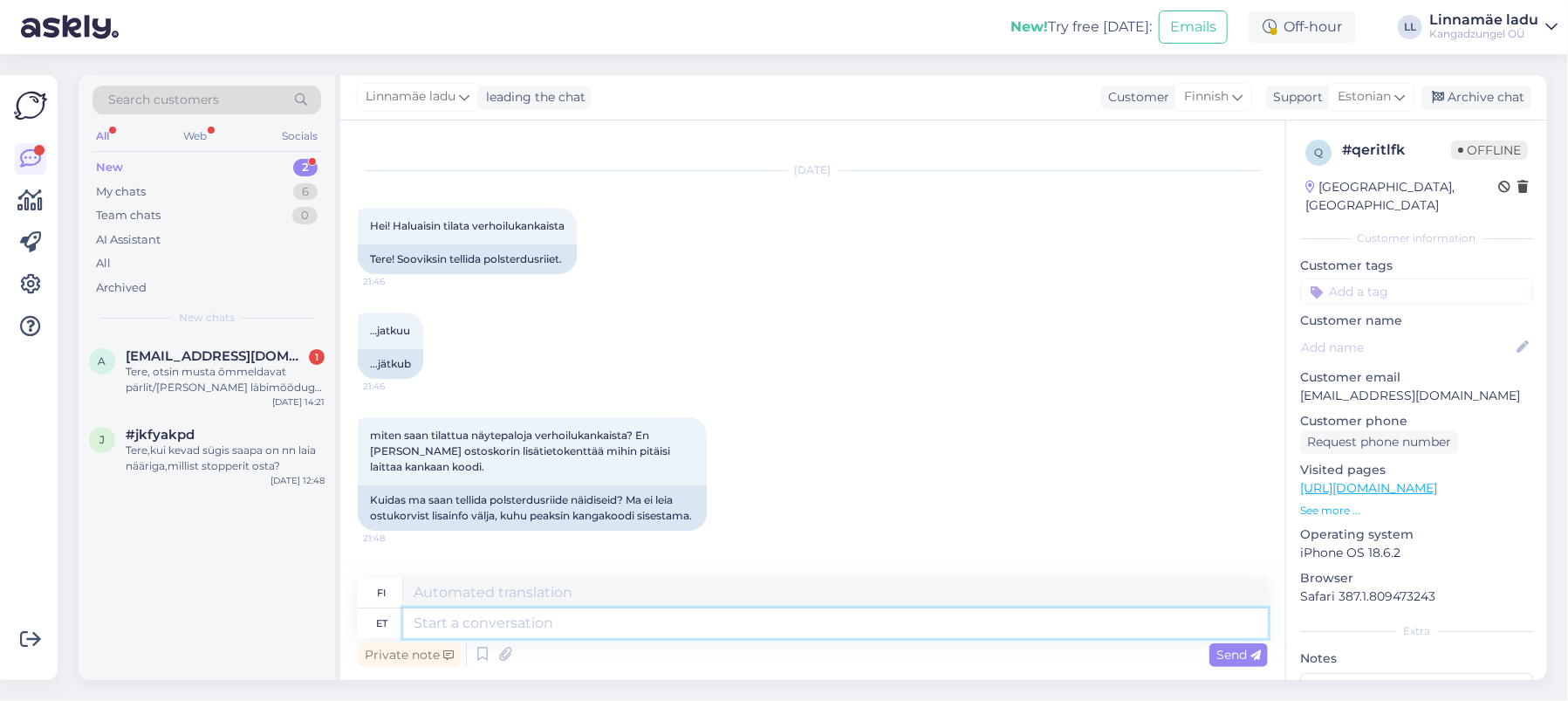
scroll to position [397, 0]
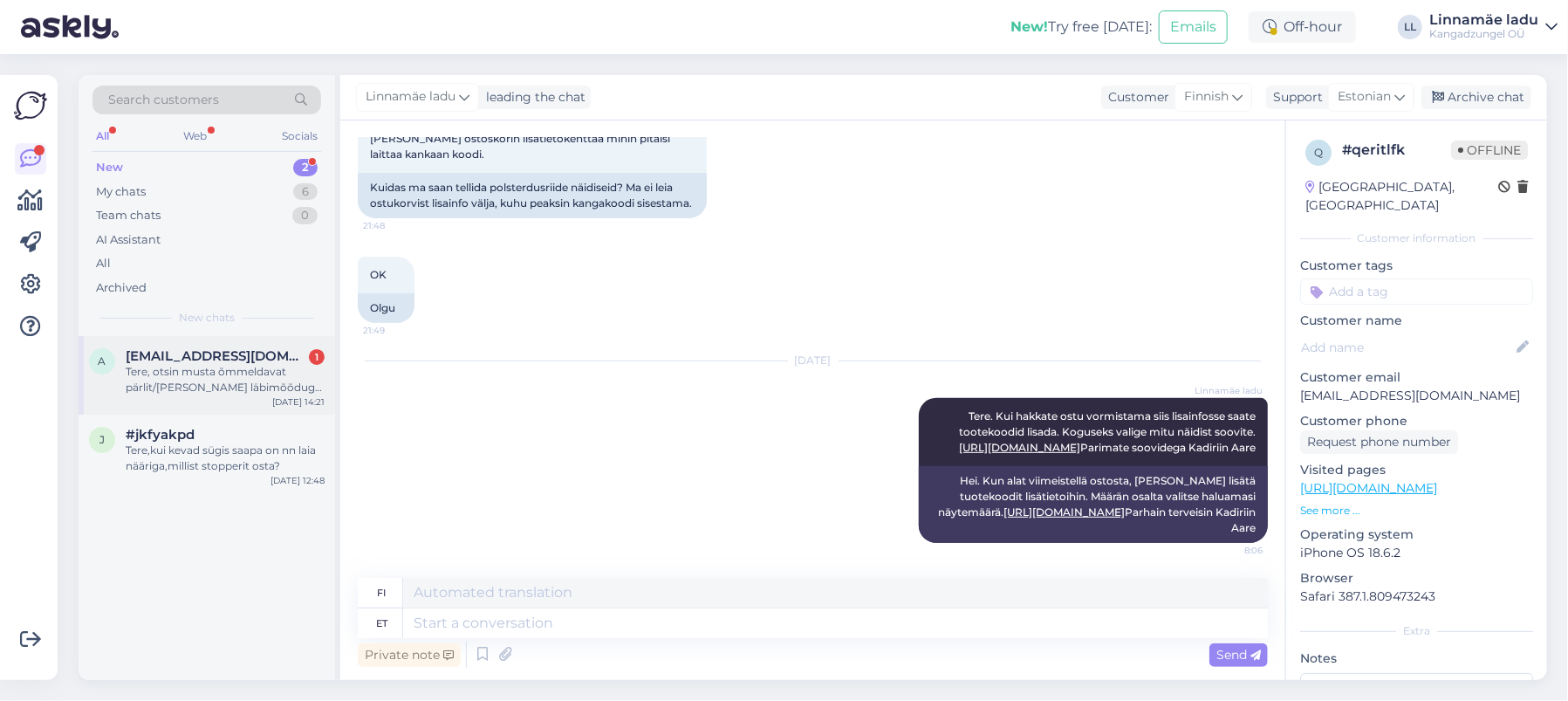
click at [234, 385] on div "Tere, otsin musta õmmeldavat pärlit/[PERSON_NAME] läbimõõduga 14mm-16mm. Kas te…" at bounding box center [225, 379] width 199 height 31
